Goal: Information Seeking & Learning: Learn about a topic

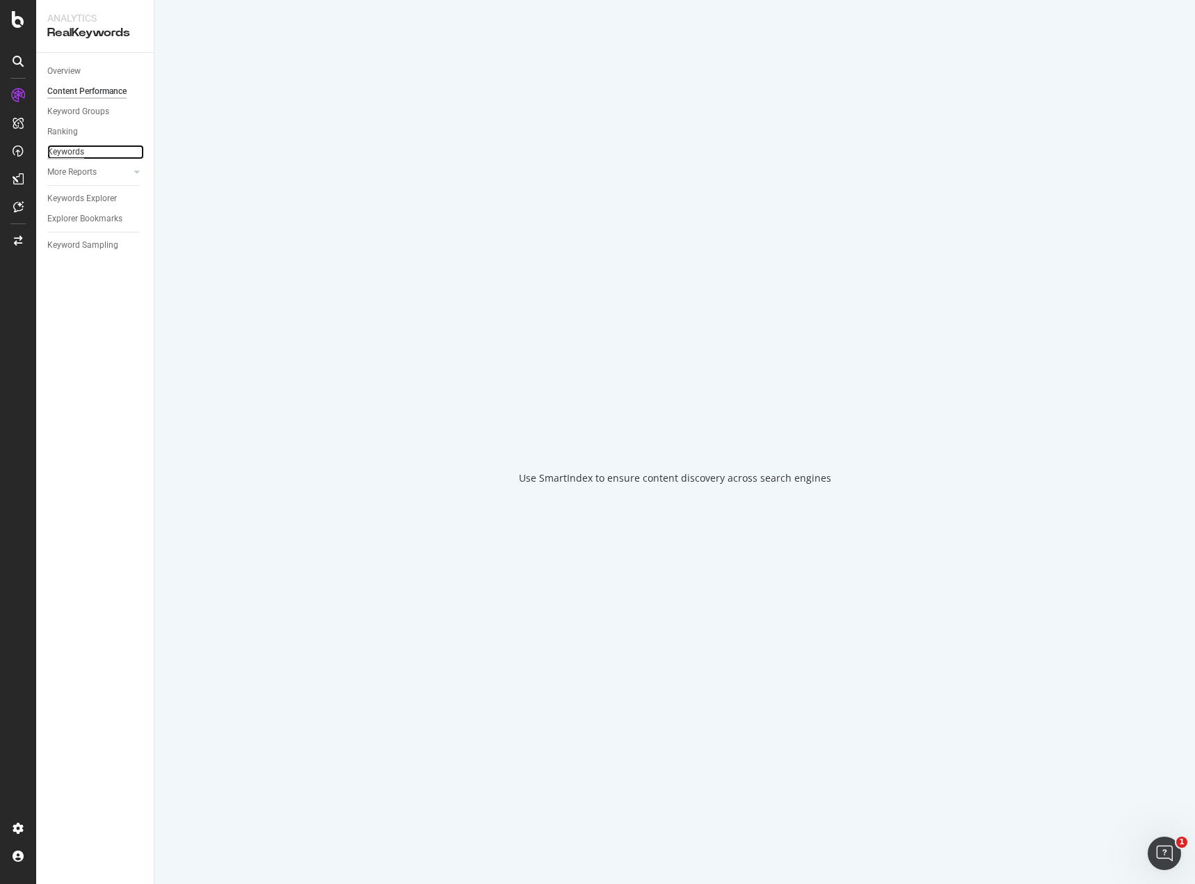
click at [82, 152] on div "Keywords" at bounding box center [65, 152] width 37 height 15
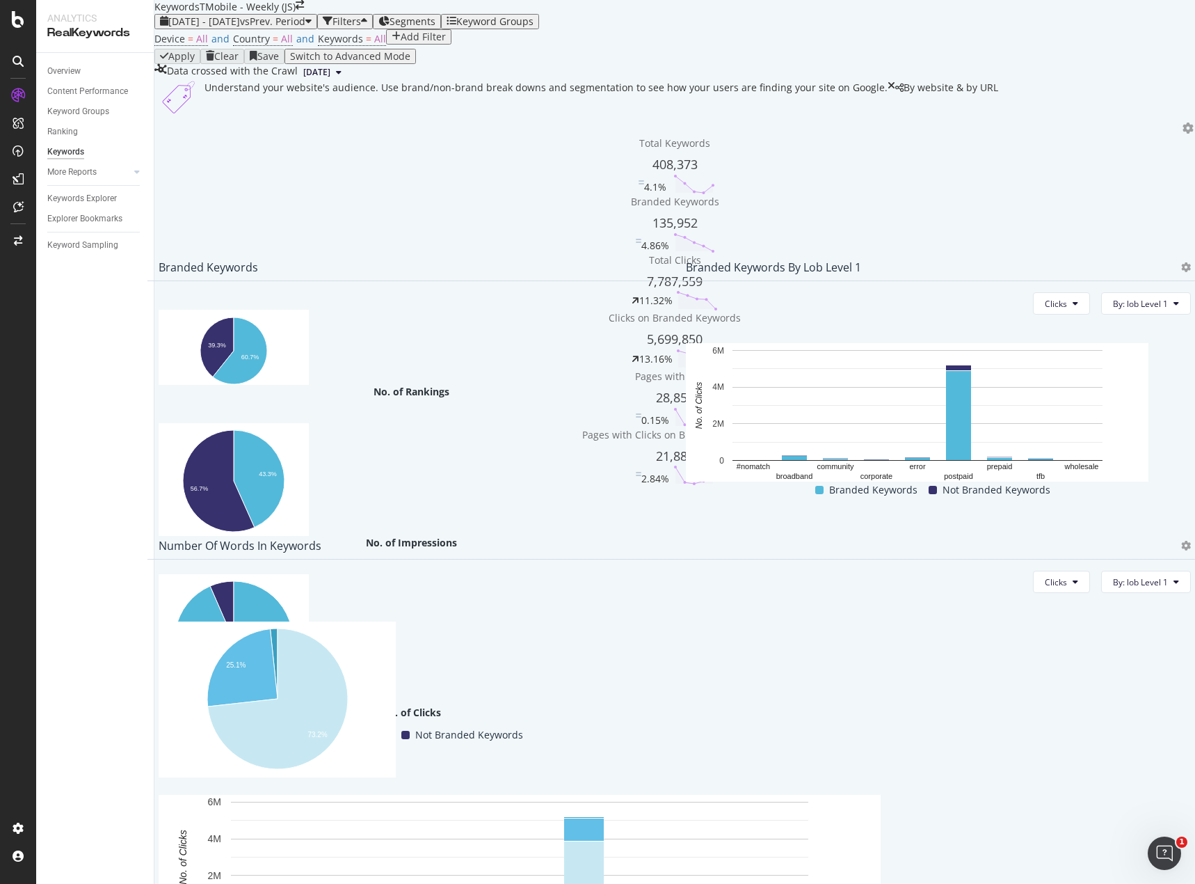
click at [895, 114] on icon at bounding box center [892, 97] width 8 height 33
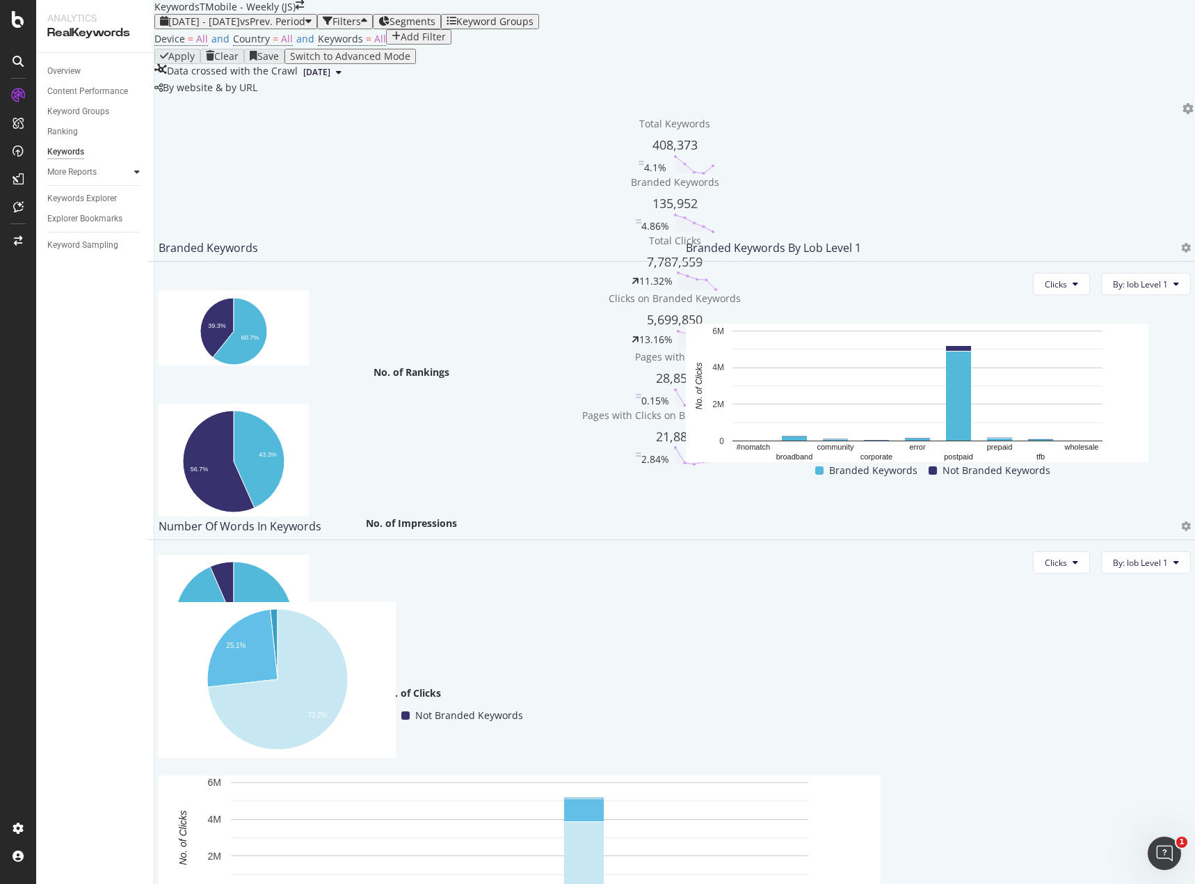
click at [133, 173] on div at bounding box center [137, 172] width 14 height 14
click at [72, 282] on div "Keywords Explorer" at bounding box center [82, 279] width 70 height 15
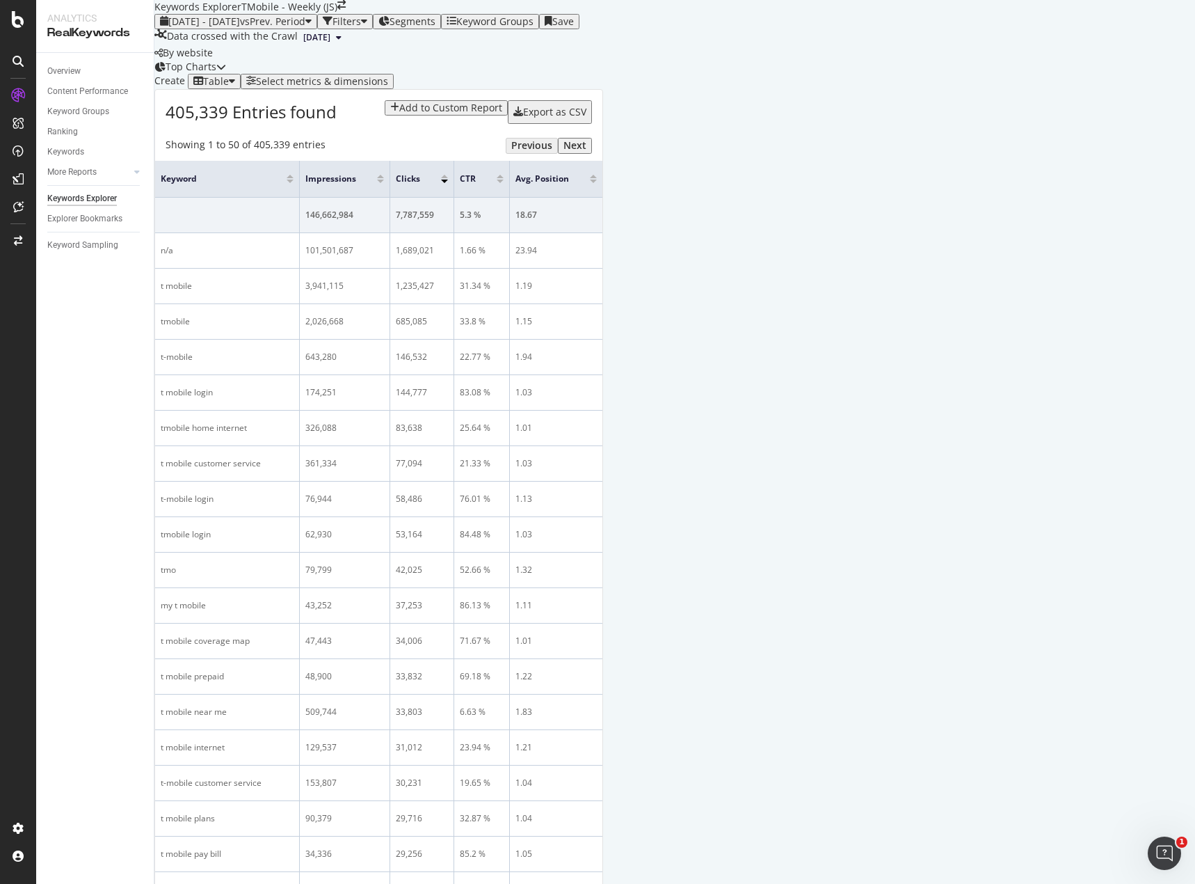
click at [361, 27] on div "Filters" at bounding box center [347, 21] width 29 height 11
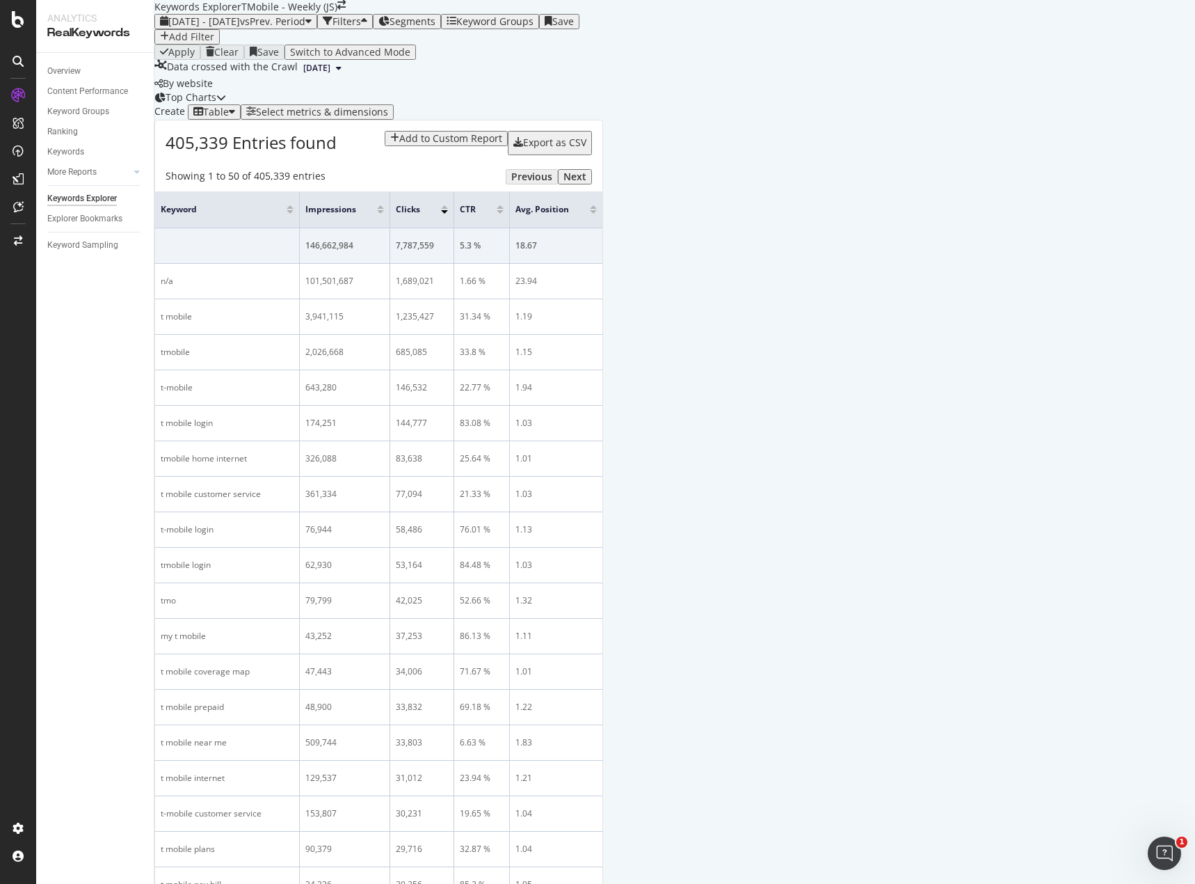
click at [211, 42] on div "Add Filter" at bounding box center [191, 36] width 45 height 11
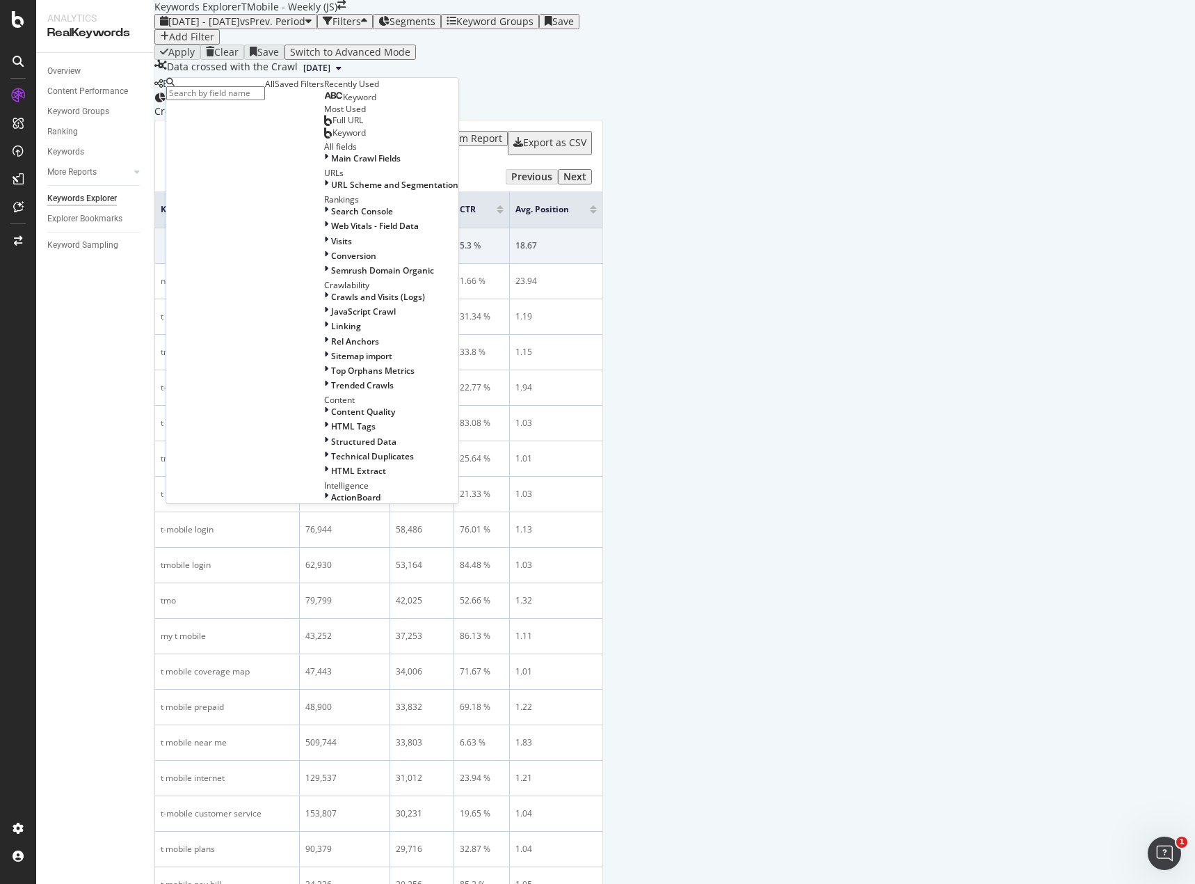
click at [265, 95] on input "text" at bounding box center [215, 93] width 99 height 14
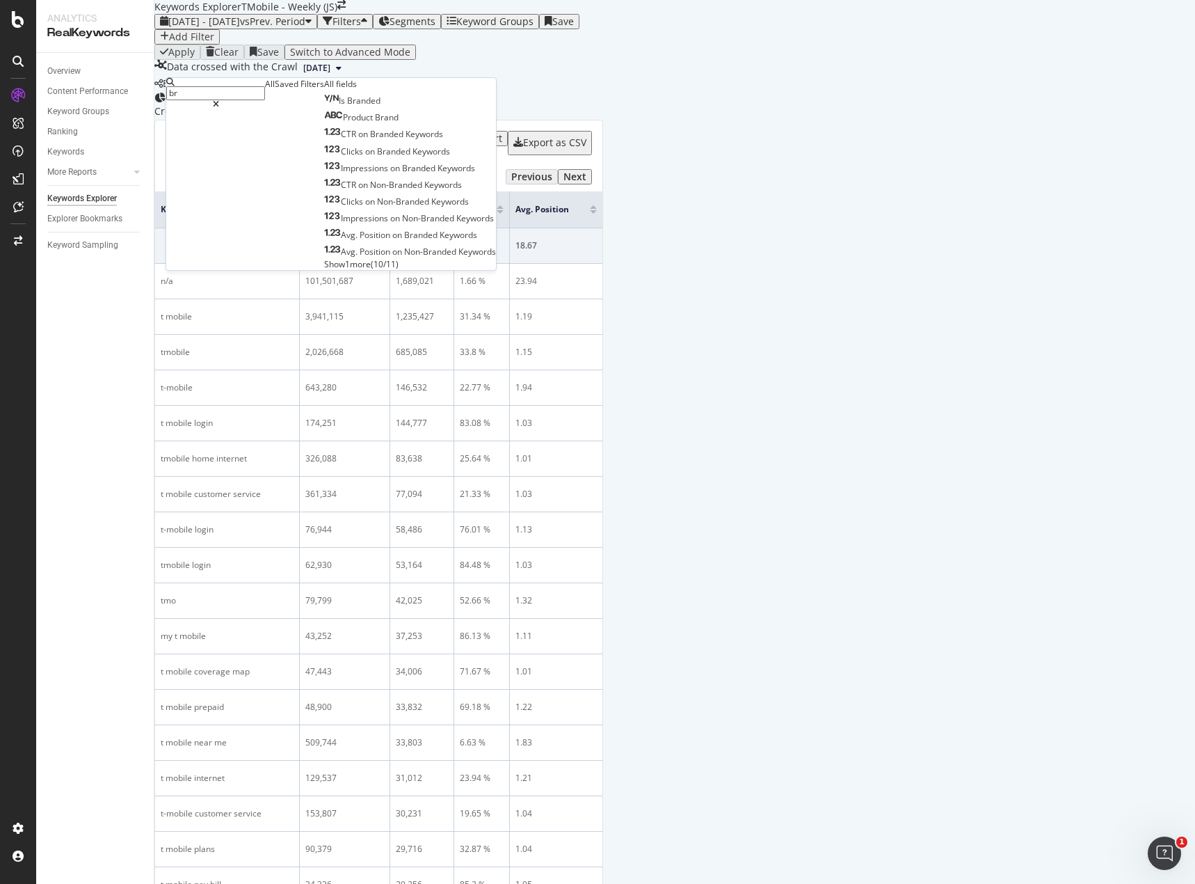
type input "b"
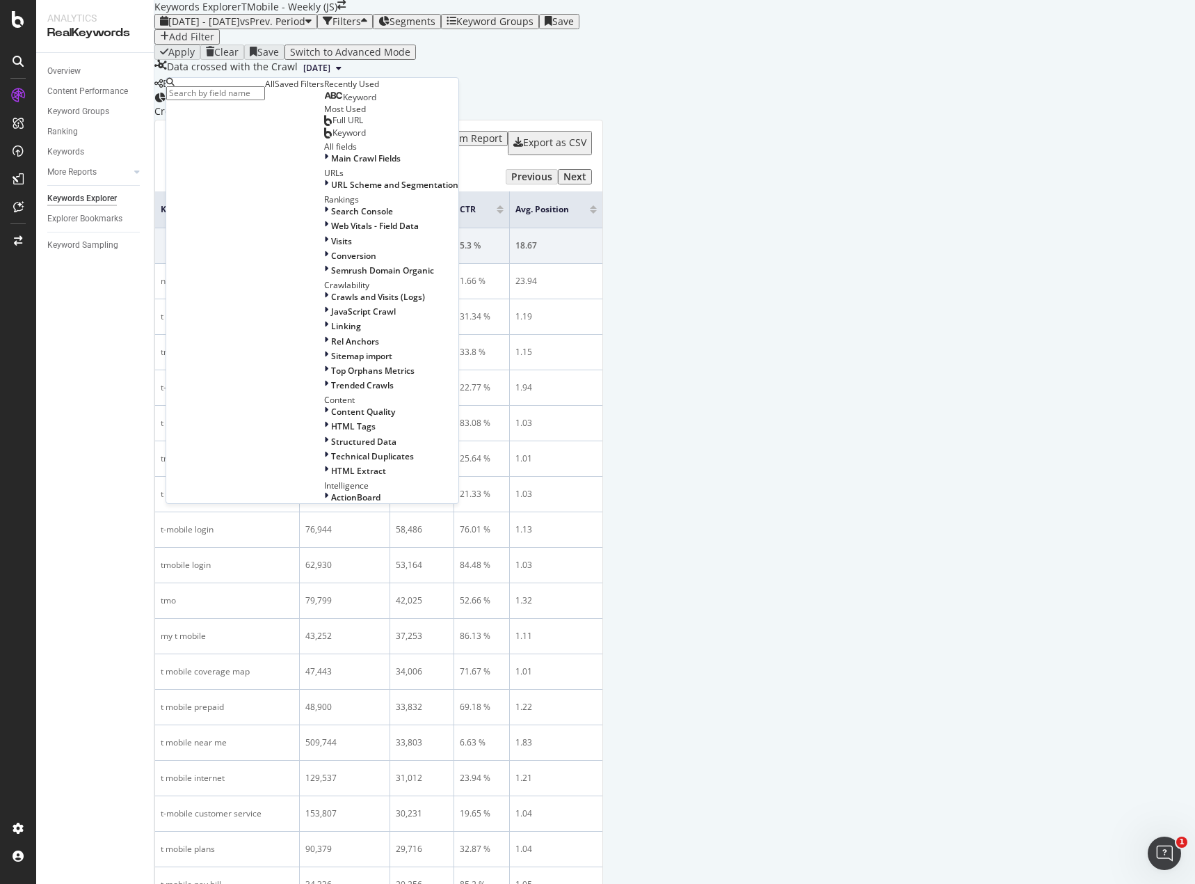
click at [324, 103] on div "Keyword" at bounding box center [391, 96] width 134 height 13
click at [343, 103] on span "Keyword" at bounding box center [359, 97] width 33 height 12
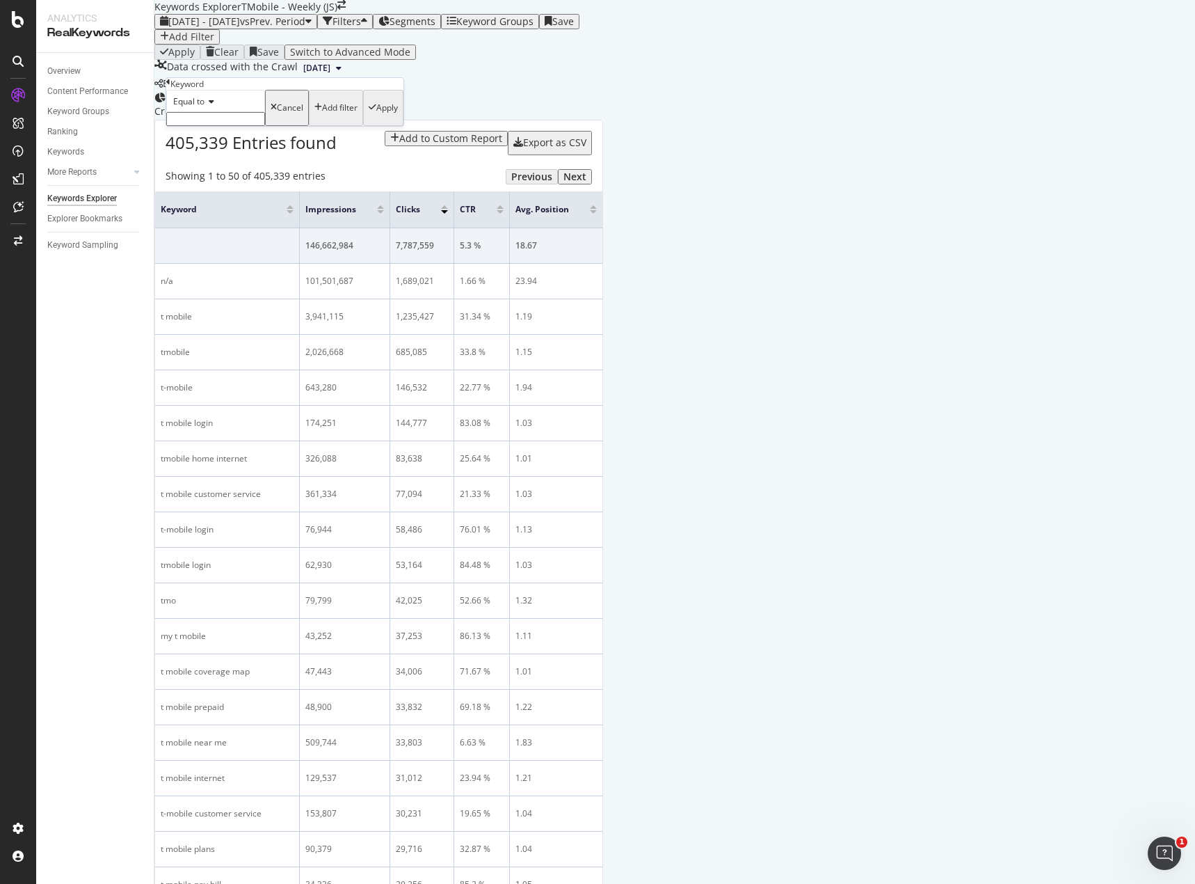
click at [210, 106] on icon at bounding box center [210, 101] width 10 height 8
click at [221, 243] on span "Matches regex" at bounding box center [199, 237] width 58 height 12
click at [237, 126] on input "text" at bounding box center [215, 119] width 99 height 14
type input ".*network.*|.*map.*|.*coverage.*"
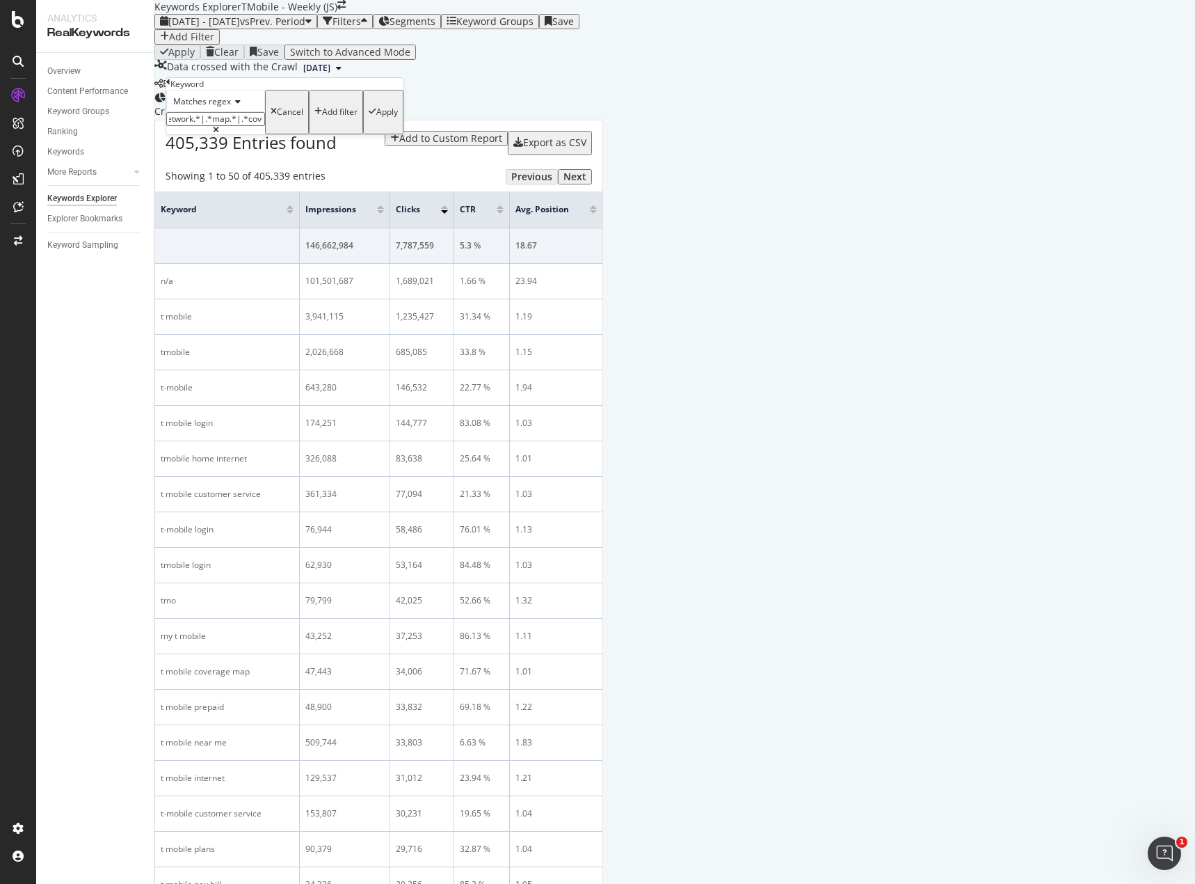
click at [369, 117] on div "Apply" at bounding box center [383, 112] width 29 height 10
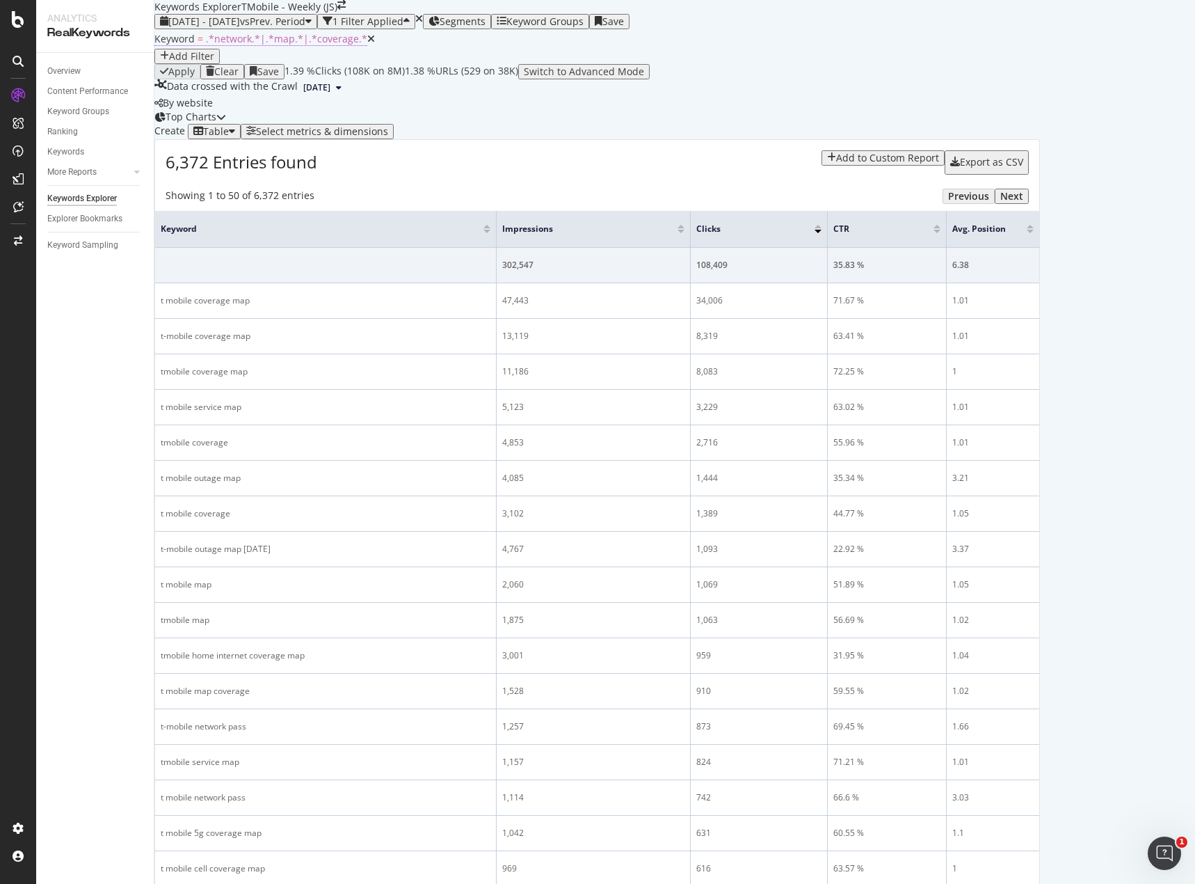
click at [254, 45] on span ".*network.*|.*map.*|.*coverage.*" at bounding box center [286, 38] width 161 height 13
click at [277, 115] on div "Cancel" at bounding box center [290, 111] width 26 height 10
click at [1023, 168] on div "Export as CSV" at bounding box center [986, 162] width 73 height 11
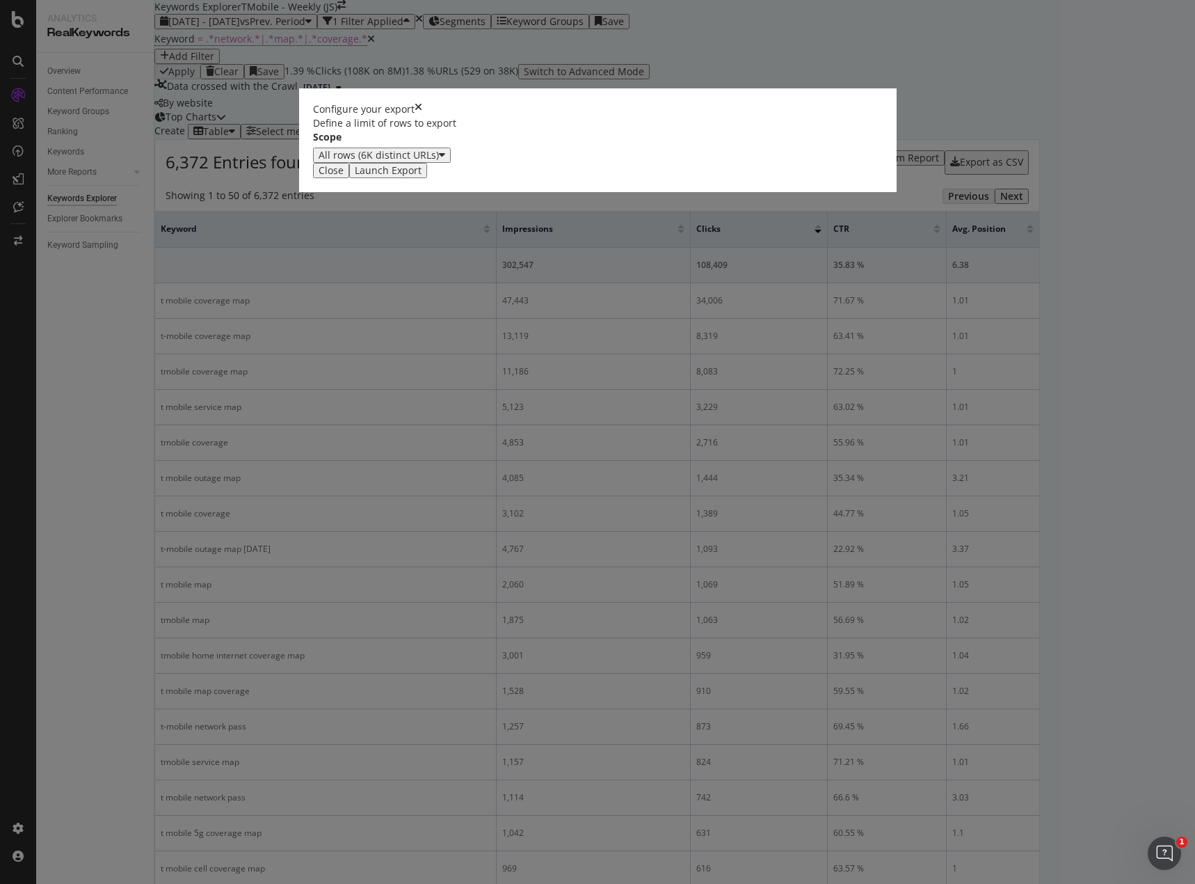
click at [439, 161] on div "All rows (6K distinct URLs)" at bounding box center [379, 155] width 120 height 11
click at [422, 176] on div "Launch Export" at bounding box center [388, 170] width 67 height 11
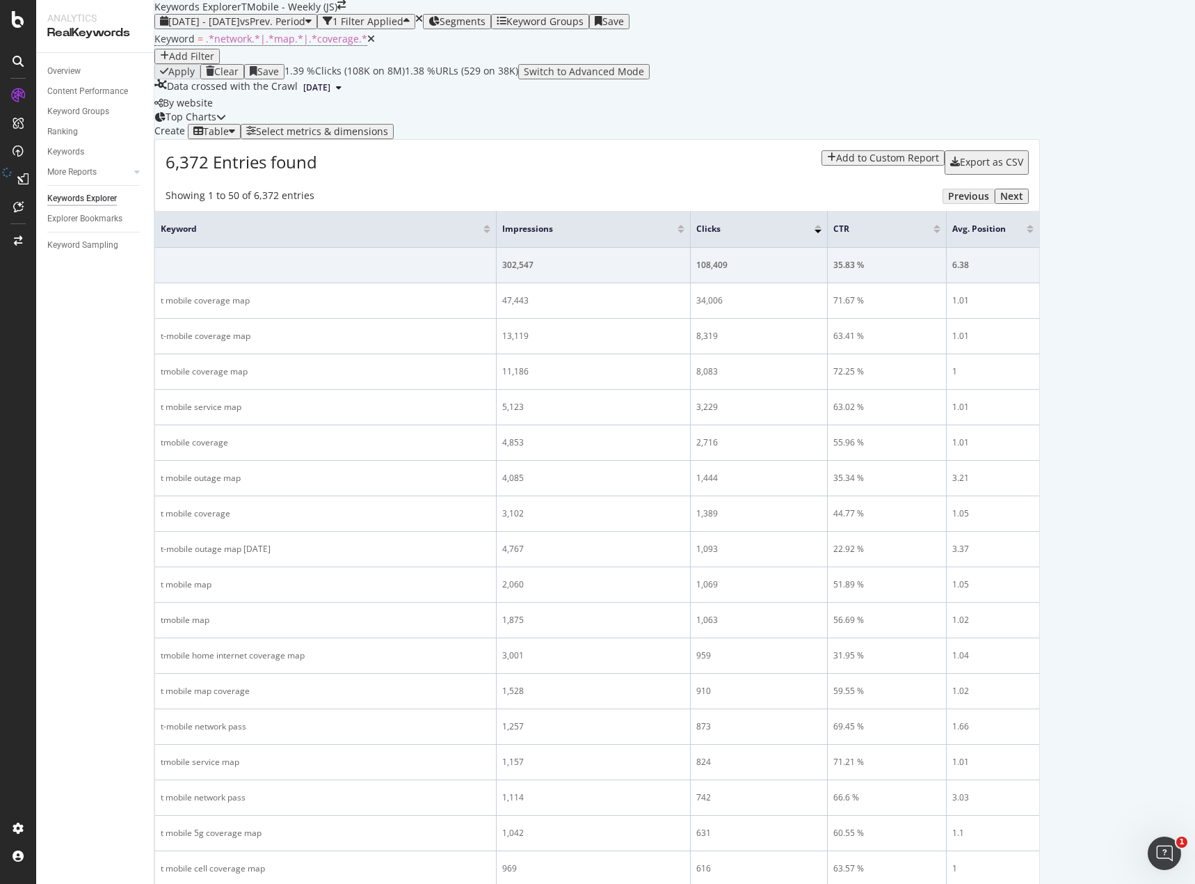
click at [8, 883] on icon "close toast" at bounding box center [4, 891] width 8 height 14
click at [214, 62] on div "Add Filter" at bounding box center [191, 56] width 45 height 11
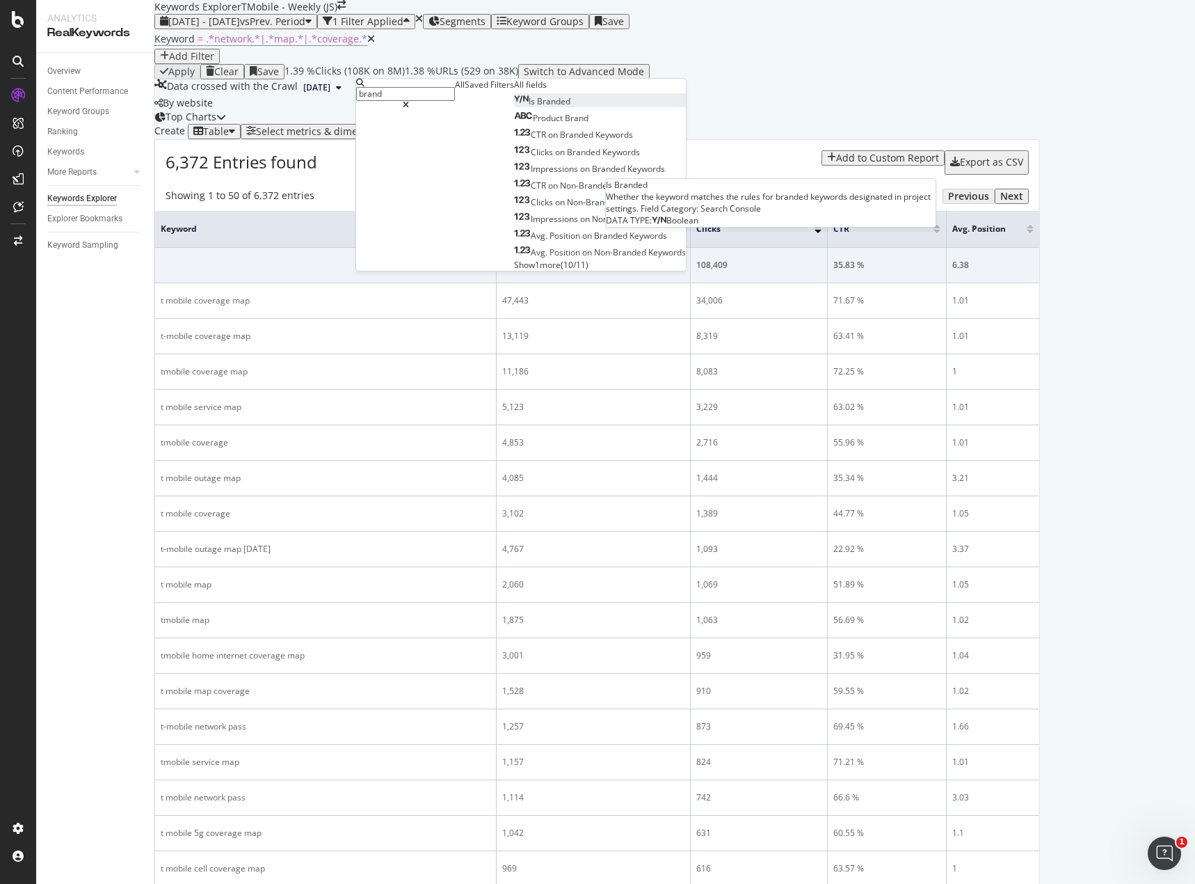
type input "brand"
click at [537, 107] on span "Branded" at bounding box center [553, 101] width 33 height 12
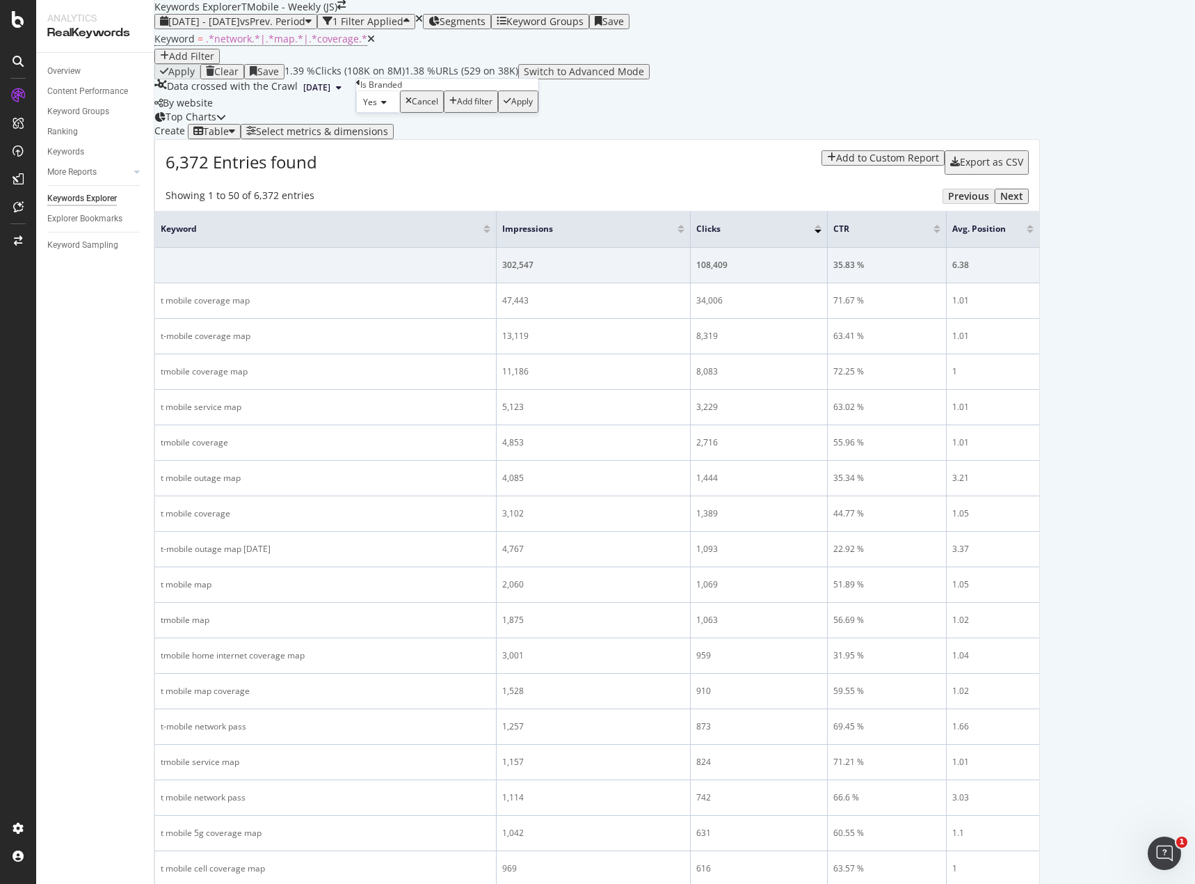
click at [387, 106] on icon at bounding box center [382, 102] width 10 height 8
click at [372, 141] on span "No" at bounding box center [365, 135] width 11 height 12
click at [509, 106] on div "Apply" at bounding box center [520, 102] width 22 height 10
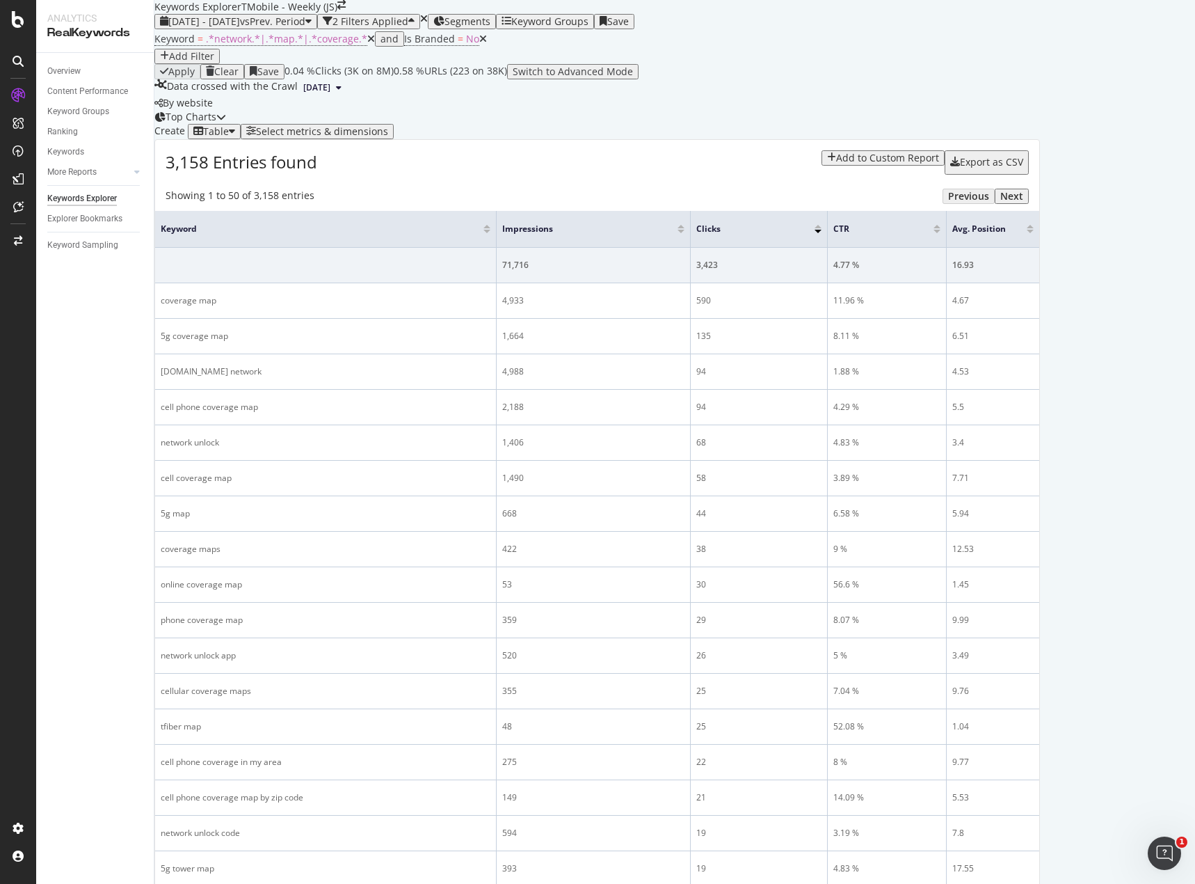
click at [1023, 168] on div "Export as CSV" at bounding box center [991, 162] width 63 height 11
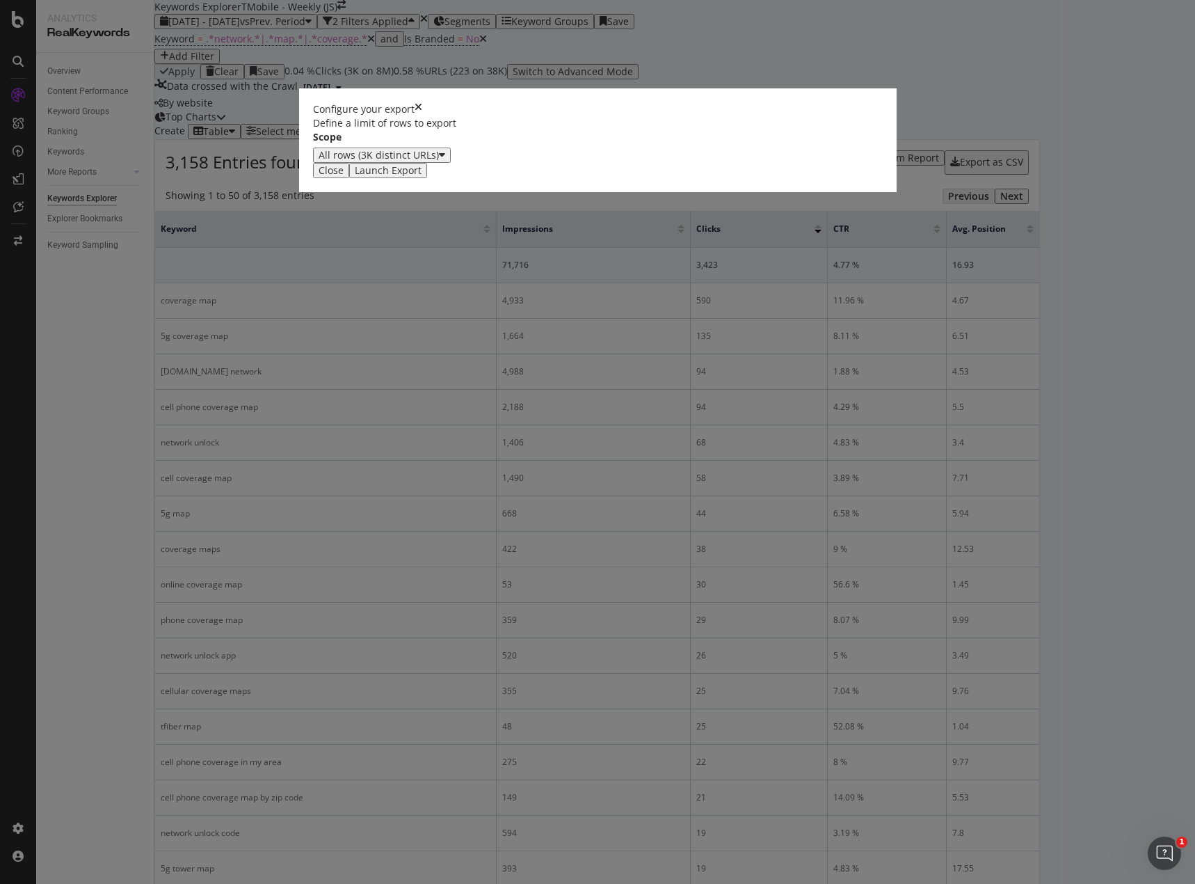
click at [422, 176] on div "Launch Export" at bounding box center [388, 170] width 67 height 11
